Goal: Transaction & Acquisition: Purchase product/service

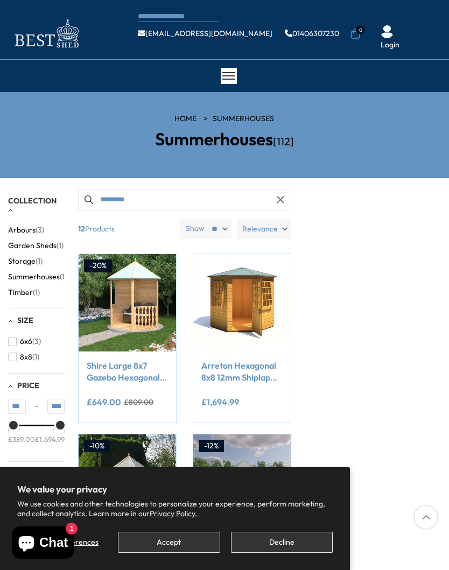
click at [171, 538] on button "Accept" at bounding box center [169, 542] width 102 height 21
click at [165, 527] on div "Manage preferences Accept Decline" at bounding box center [175, 538] width 316 height 29
click at [164, 539] on button "Accept" at bounding box center [169, 542] width 102 height 21
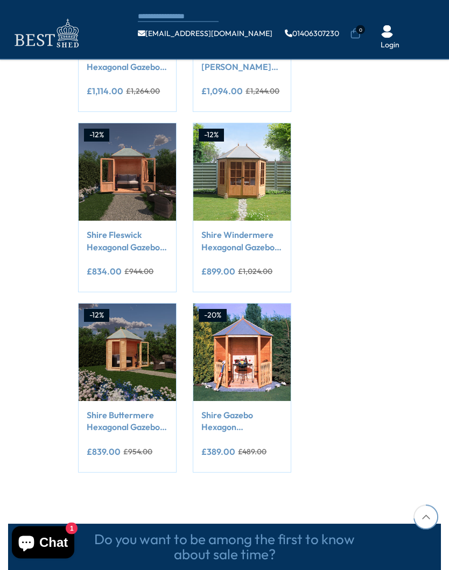
scroll to position [792, 0]
click at [110, 421] on link "Shire Buttermere Hexagonal Gazebo Summerhouse 8x7 Double doors 12mm Cladding" at bounding box center [127, 421] width 81 height 24
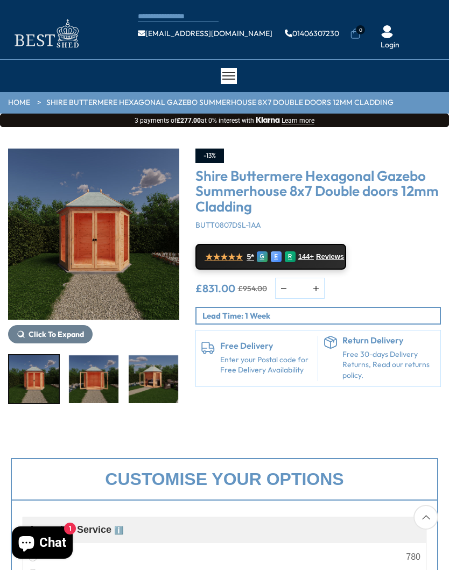
click at [96, 376] on img "3 / 9" at bounding box center [94, 379] width 50 height 48
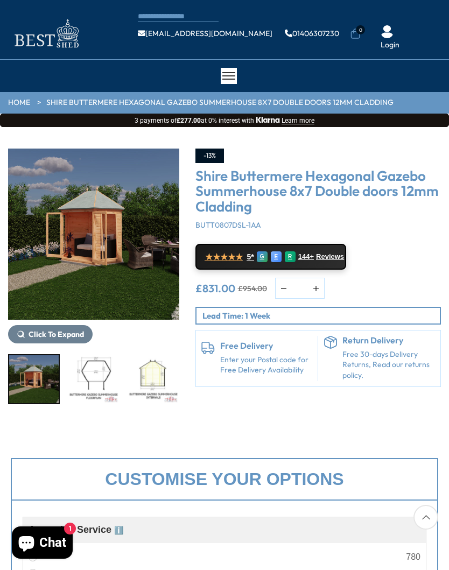
click at [153, 376] on img "6 / 9" at bounding box center [154, 379] width 50 height 48
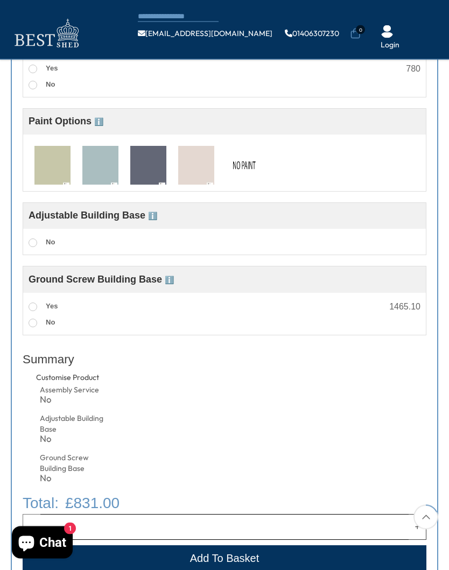
scroll to position [424, 0]
